Goal: Communication & Community: Ask a question

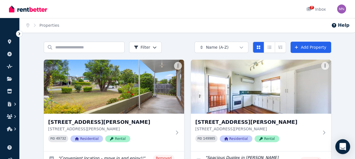
click at [339, 146] on div "Open Intercom Messenger" at bounding box center [343, 146] width 15 height 15
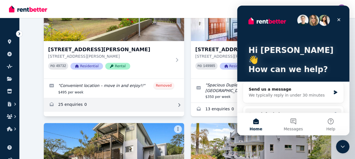
scroll to position [84, 0]
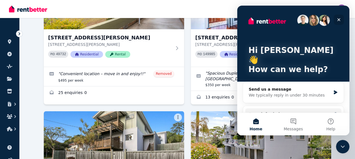
click at [340, 19] on icon "Close" at bounding box center [339, 19] width 4 height 4
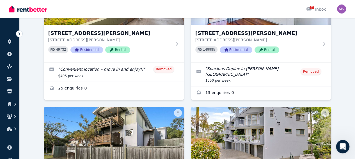
scroll to position [56, 0]
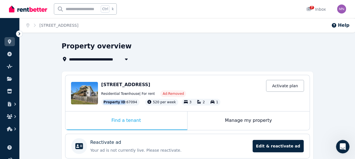
drag, startPoint x: 104, startPoint y: 102, endPoint x: 134, endPoint y: 102, distance: 29.5
click at [134, 102] on div "Property ID : 67094" at bounding box center [120, 102] width 38 height 7
click at [132, 102] on div "Property ID : 67094" at bounding box center [120, 102] width 38 height 7
click at [345, 142] on div "Open Intercom Messenger" at bounding box center [342, 145] width 19 height 19
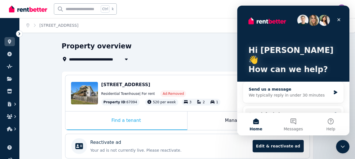
click at [260, 86] on div "Send us a message" at bounding box center [290, 89] width 82 height 6
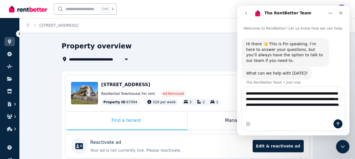
type textarea "**********"
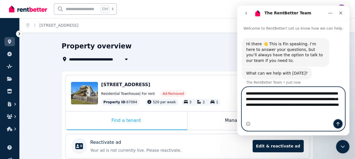
click at [336, 122] on icon "Send a message…" at bounding box center [338, 123] width 4 height 4
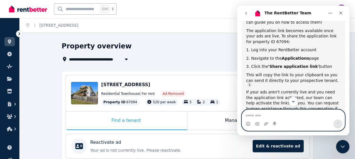
scroll to position [162, 0]
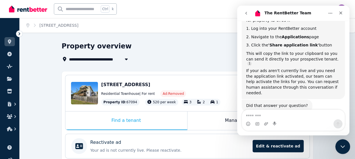
click at [343, 144] on icon "Close Intercom Messenger" at bounding box center [342, 145] width 7 height 7
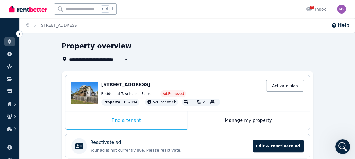
click at [343, 144] on icon "Open Intercom Messenger" at bounding box center [342, 145] width 9 height 9
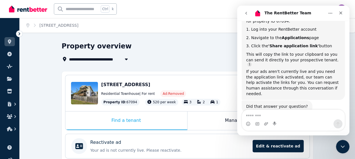
scroll to position [171, 0]
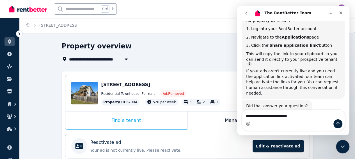
type textarea "**********"
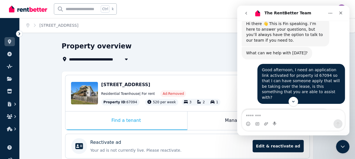
scroll to position [28, 0]
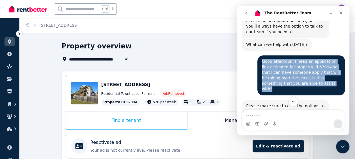
drag, startPoint x: 260, startPoint y: 61, endPoint x: 289, endPoint y: 82, distance: 36.2
click at [289, 82] on div "Good afternoon, I need an application link activated for property id 67094 so t…" at bounding box center [301, 75] width 79 height 33
drag, startPoint x: 289, startPoint y: 82, endPoint x: 279, endPoint y: 70, distance: 16.1
copy div "Good afternoon, I need an application link activated for property id 67094 so t…"
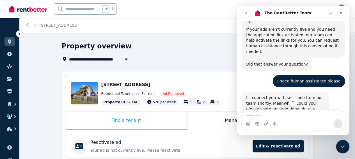
scroll to position [212, 0]
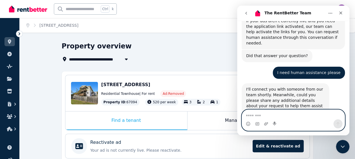
click at [254, 114] on textarea "Message…" at bounding box center [293, 115] width 103 height 10
paste textarea "**********"
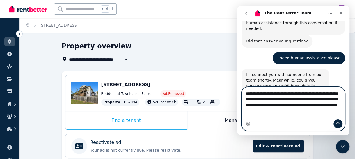
scroll to position [229, 0]
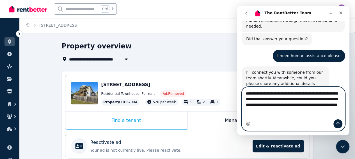
type textarea "**********"
click at [337, 125] on icon "Send a message…" at bounding box center [338, 123] width 4 height 4
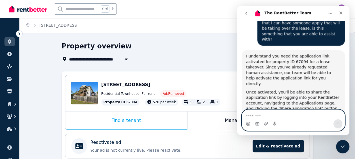
scroll to position [329, 0]
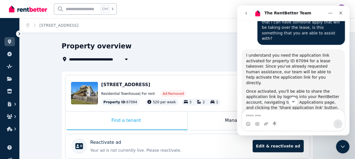
drag, startPoint x: 101, startPoint y: 85, endPoint x: 189, endPoint y: 85, distance: 87.3
click at [189, 85] on div "[STREET_ADDRESS]" at bounding box center [182, 84] width 162 height 7
drag, startPoint x: 189, startPoint y: 85, endPoint x: 168, endPoint y: 85, distance: 20.8
copy span "[STREET_ADDRESS]"
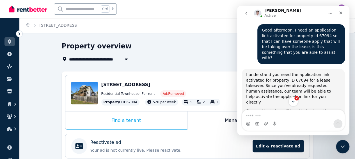
scroll to position [407, 0]
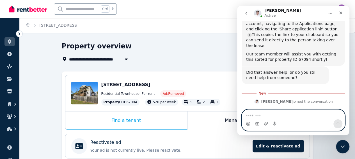
click at [258, 116] on textarea "Message…" at bounding box center [293, 115] width 103 height 10
type textarea "**********"
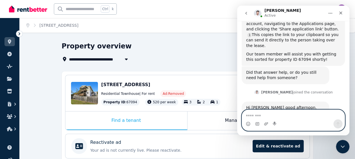
scroll to position [415, 0]
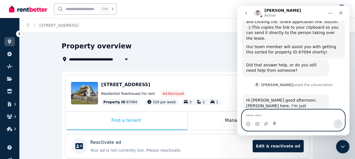
click at [254, 115] on textarea "Message…" at bounding box center [293, 115] width 103 height 10
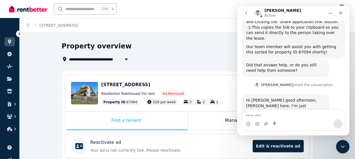
click at [208, 81] on div "[STREET_ADDRESS]" at bounding box center [182, 84] width 162 height 7
click at [329, 14] on icon "Home" at bounding box center [330, 13] width 4 height 4
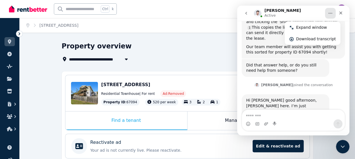
click at [188, 43] on div "Property overview" at bounding box center [186, 47] width 248 height 11
click at [342, 12] on icon "Close" at bounding box center [341, 13] width 4 height 4
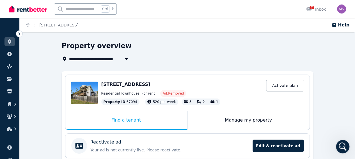
scroll to position [134, 0]
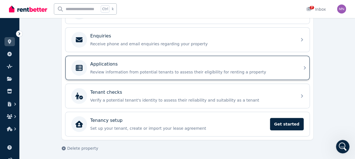
click at [145, 64] on div "Applications" at bounding box center [191, 64] width 203 height 7
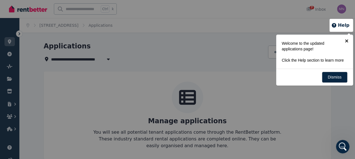
click at [346, 40] on link "×" at bounding box center [347, 41] width 13 height 13
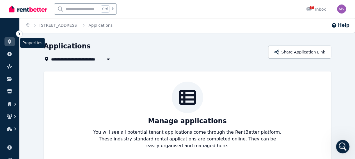
click at [9, 41] on icon at bounding box center [9, 41] width 3 height 4
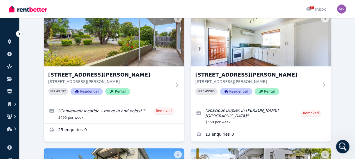
scroll to position [56, 0]
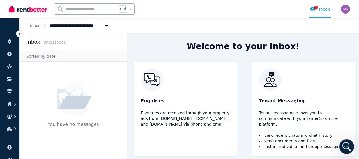
click at [347, 145] on icon "Open Intercom Messenger" at bounding box center [346, 145] width 9 height 9
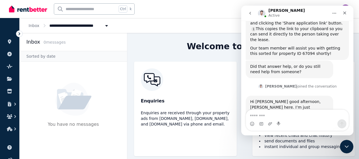
scroll to position [415, 0]
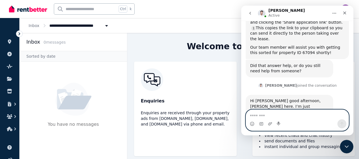
click at [270, 116] on textarea "Message…" at bounding box center [297, 115] width 103 height 10
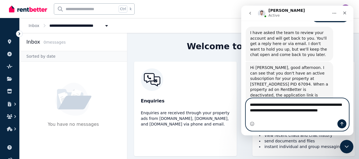
scroll to position [538, 0]
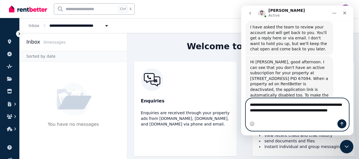
click at [286, 110] on textarea "**********" at bounding box center [297, 108] width 103 height 21
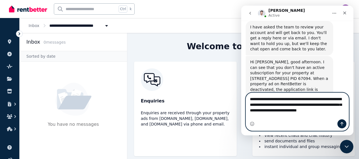
scroll to position [544, 0]
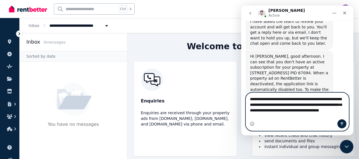
click at [285, 115] on textarea "**********" at bounding box center [297, 106] width 103 height 26
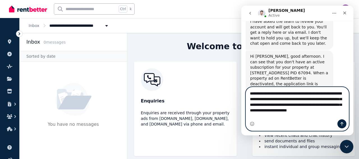
scroll to position [549, 0]
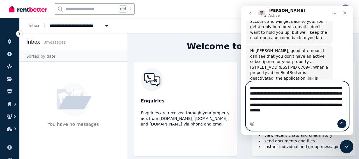
click at [313, 100] on textarea "**********" at bounding box center [297, 97] width 103 height 32
type textarea "**********"
click at [340, 123] on icon "Send a message…" at bounding box center [342, 123] width 4 height 4
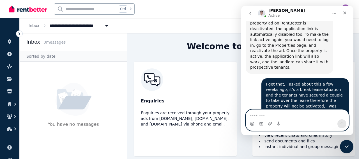
scroll to position [610, 0]
